Goal: Check status: Check status

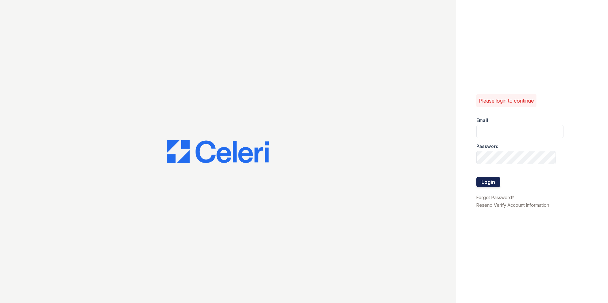
type input "esperanzakh.leasing@sgpropertymgmt.com"
drag, startPoint x: 489, startPoint y: 180, endPoint x: 467, endPoint y: 165, distance: 27.7
click at [489, 180] on button "Login" at bounding box center [488, 182] width 24 height 10
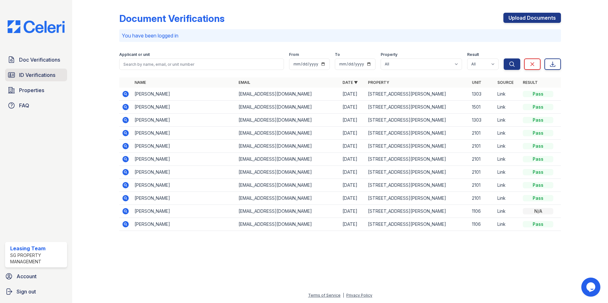
click at [27, 75] on span "ID Verifications" at bounding box center [37, 75] width 36 height 8
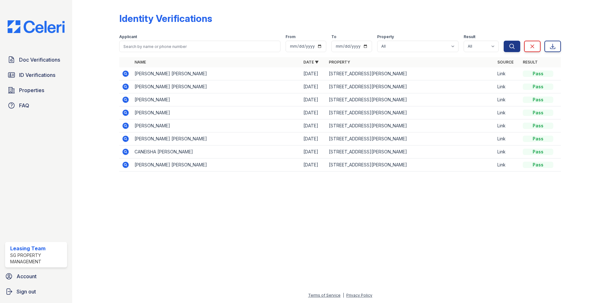
click at [125, 100] on icon at bounding box center [125, 100] width 2 height 2
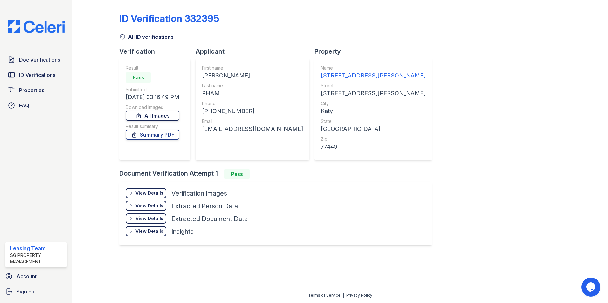
click at [161, 114] on link "All Images" at bounding box center [153, 116] width 54 height 10
drag, startPoint x: 161, startPoint y: 135, endPoint x: 241, endPoint y: 131, distance: 80.2
click at [161, 135] on link "Summary PDF" at bounding box center [153, 135] width 54 height 10
click at [32, 77] on span "ID Verifications" at bounding box center [37, 75] width 36 height 8
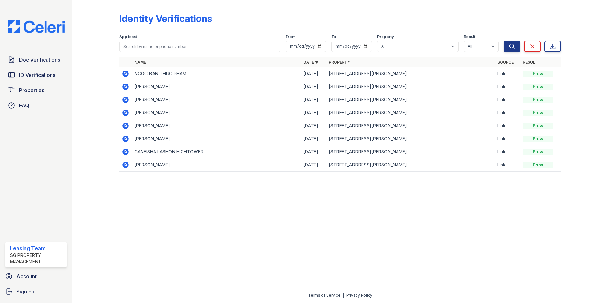
click at [124, 87] on icon at bounding box center [126, 87] width 8 height 8
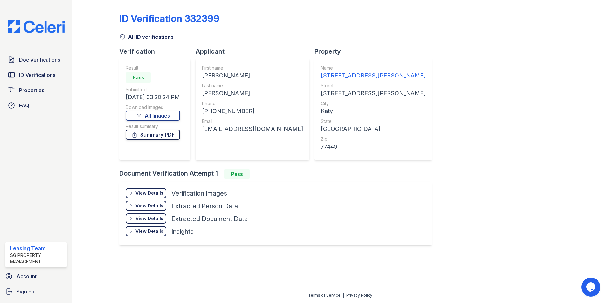
click at [158, 133] on link "Summary PDF" at bounding box center [153, 135] width 54 height 10
click at [32, 75] on span "ID Verifications" at bounding box center [37, 75] width 36 height 8
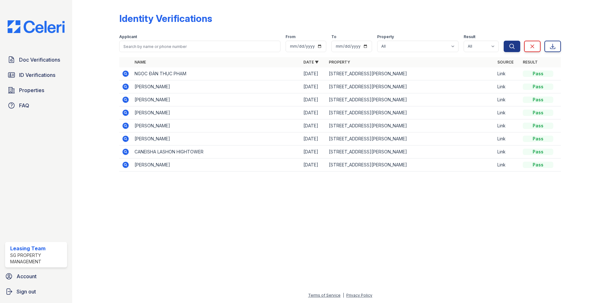
click at [127, 101] on icon at bounding box center [125, 100] width 6 height 6
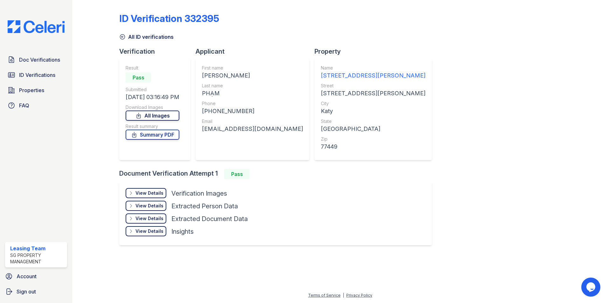
click at [161, 115] on link "All Images" at bounding box center [153, 116] width 54 height 10
click at [158, 132] on link "Summary PDF" at bounding box center [153, 135] width 54 height 10
click at [40, 77] on span "ID Verifications" at bounding box center [37, 75] width 36 height 8
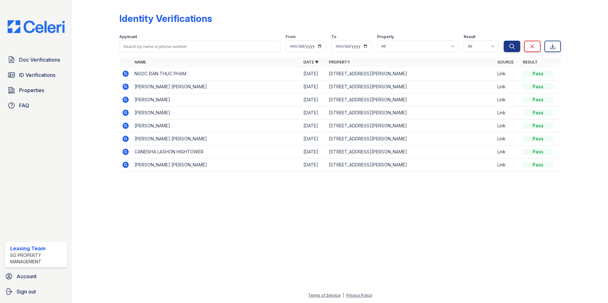
click at [127, 74] on icon at bounding box center [125, 74] width 6 height 6
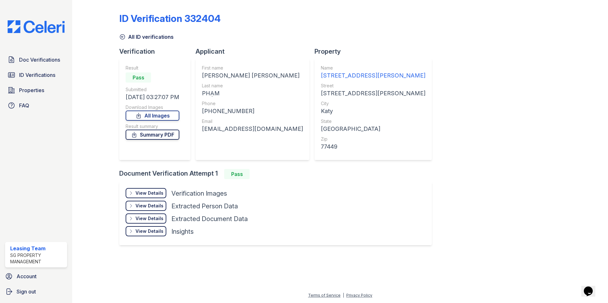
click at [156, 139] on link "Summary PDF" at bounding box center [153, 135] width 54 height 10
click at [158, 116] on link "All Images" at bounding box center [153, 116] width 54 height 10
